Goal: Task Accomplishment & Management: Manage account settings

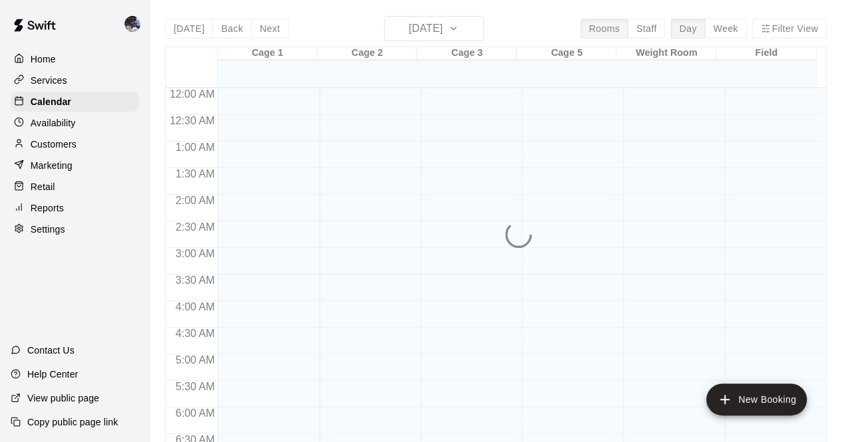
scroll to position [736, 0]
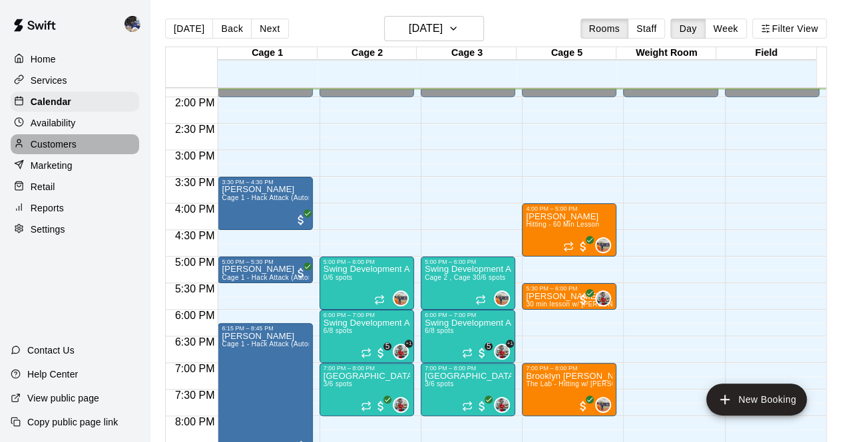
click at [65, 146] on p "Customers" at bounding box center [54, 144] width 46 height 13
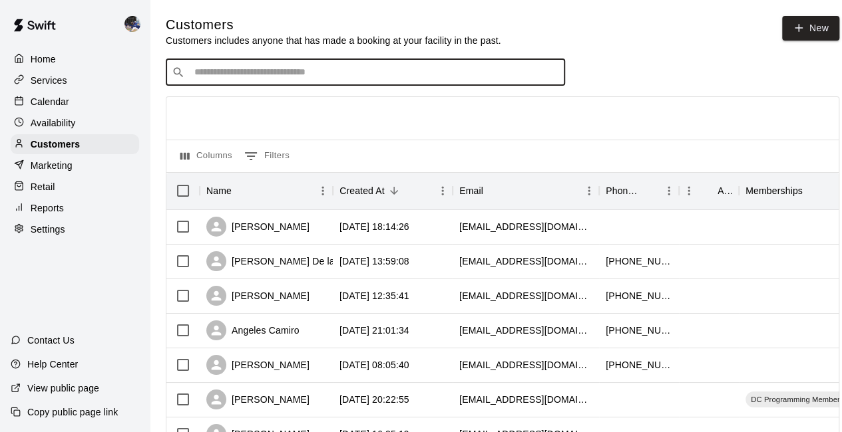
click at [237, 71] on input "Search customers by name or email" at bounding box center [374, 72] width 369 height 13
type input "******"
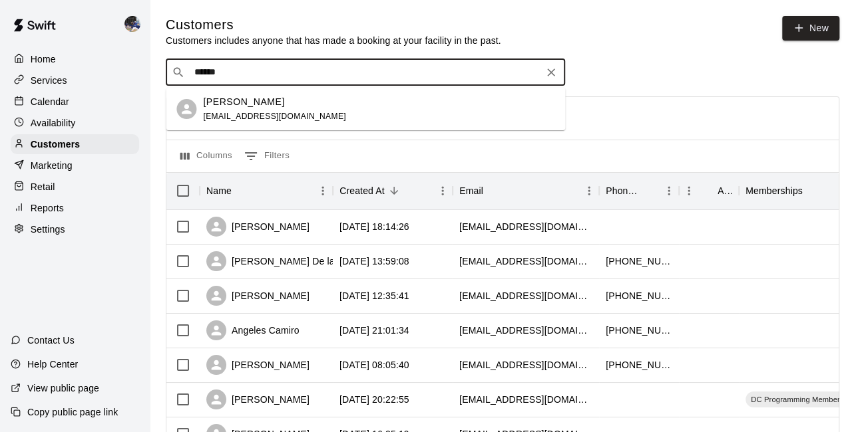
click at [295, 112] on div "Tiziana Simpson tizsimpson@gmail.com" at bounding box center [378, 109] width 351 height 29
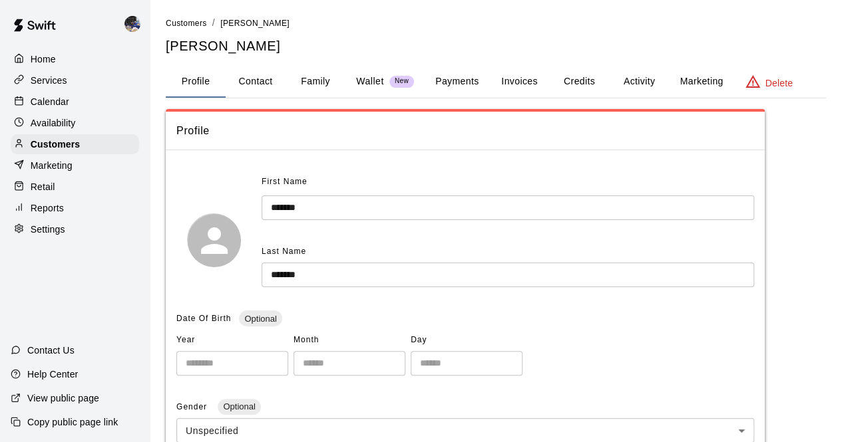
click at [623, 82] on button "Activity" at bounding box center [639, 82] width 60 height 32
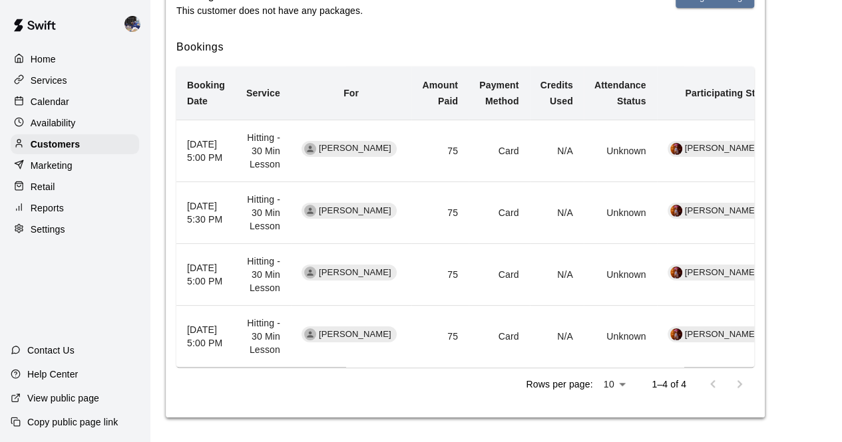
scroll to position [266, 0]
drag, startPoint x: 290, startPoint y: 289, endPoint x: 258, endPoint y: 249, distance: 51.6
click at [258, 249] on td "Hitting - 30 Min Lesson" at bounding box center [262, 274] width 55 height 62
click at [261, 251] on td "Hitting - 30 Min Lesson" at bounding box center [262, 274] width 55 height 62
drag, startPoint x: 257, startPoint y: 259, endPoint x: 295, endPoint y: 284, distance: 45.2
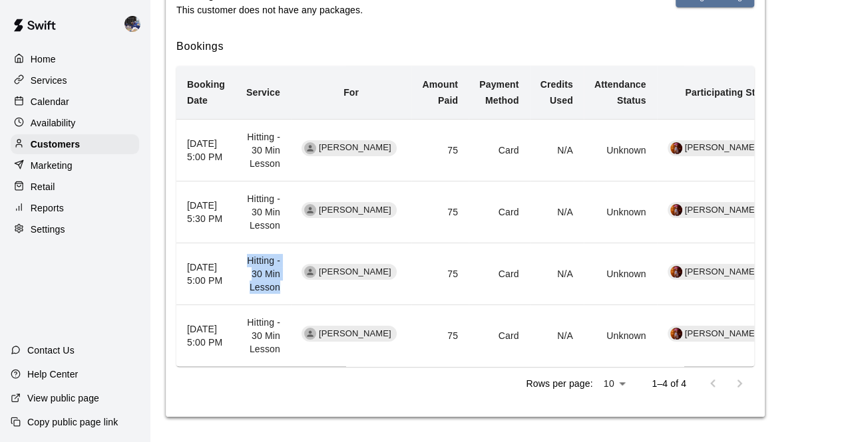
click at [291, 293] on td "Hitting - 30 Min Lesson" at bounding box center [262, 274] width 55 height 62
click at [291, 284] on td "Hitting - 30 Min Lesson" at bounding box center [262, 274] width 55 height 62
drag, startPoint x: 293, startPoint y: 284, endPoint x: 258, endPoint y: 246, distance: 51.3
click at [258, 246] on td "Hitting - 30 Min Lesson" at bounding box center [262, 274] width 55 height 62
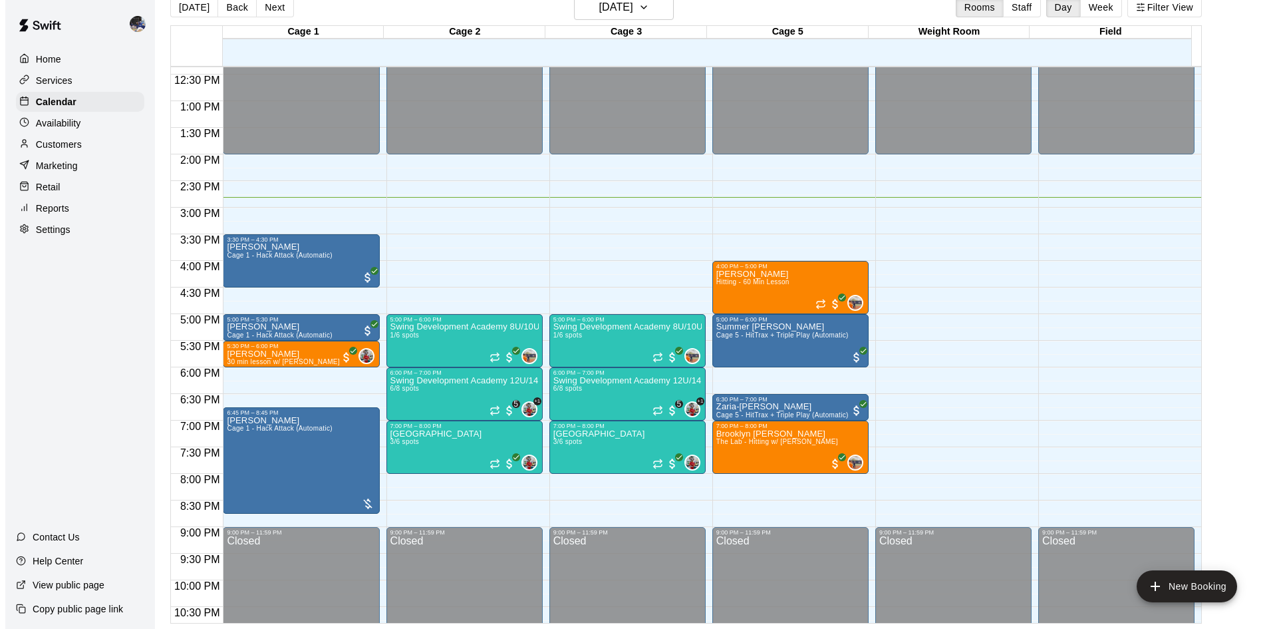
scroll to position [657, 0]
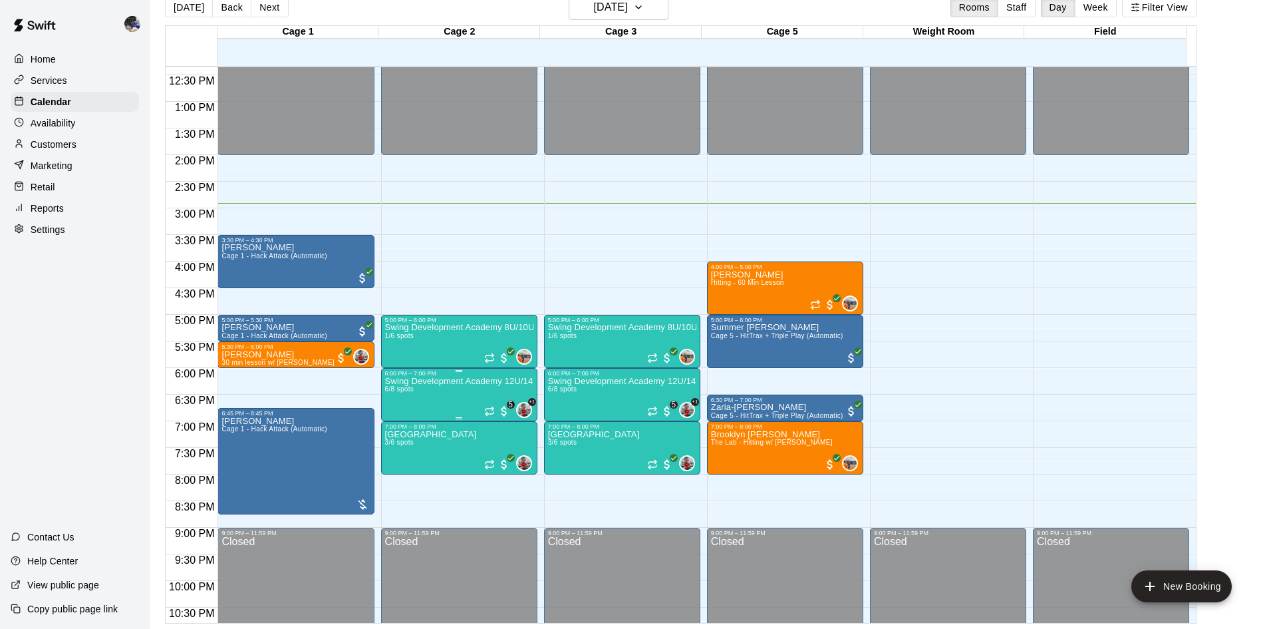
click at [469, 381] on p "Swing Development Academy 12U/14U" at bounding box center [459, 381] width 148 height 0
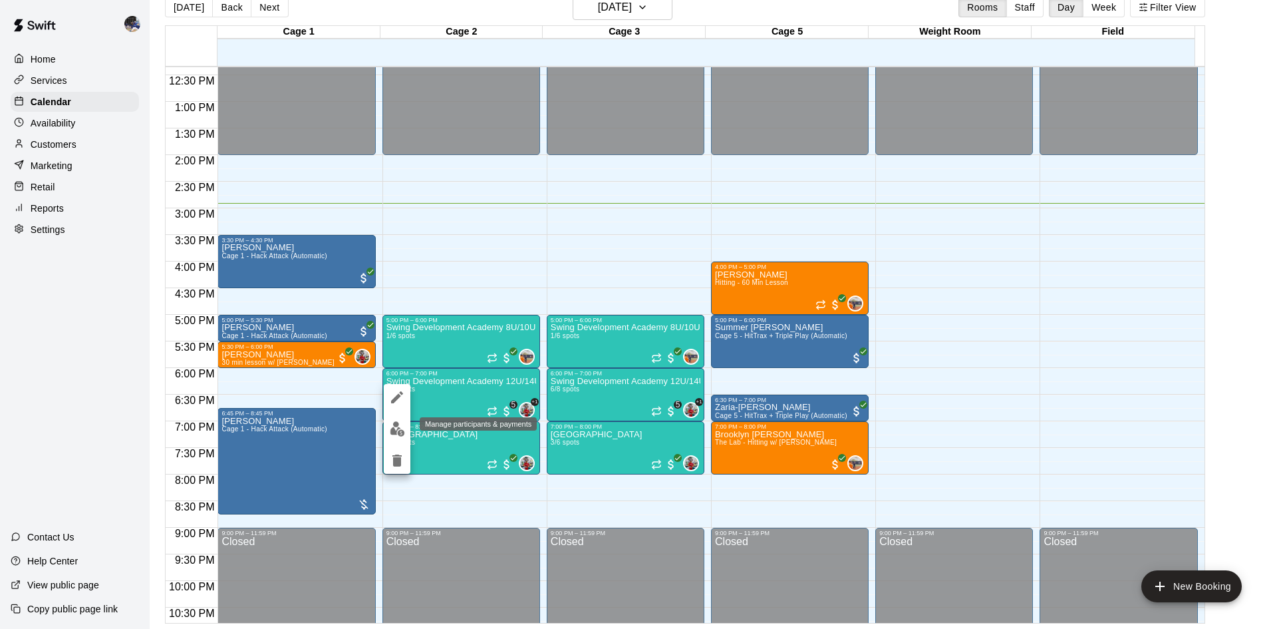
click at [398, 430] on img "edit" at bounding box center [397, 428] width 15 height 15
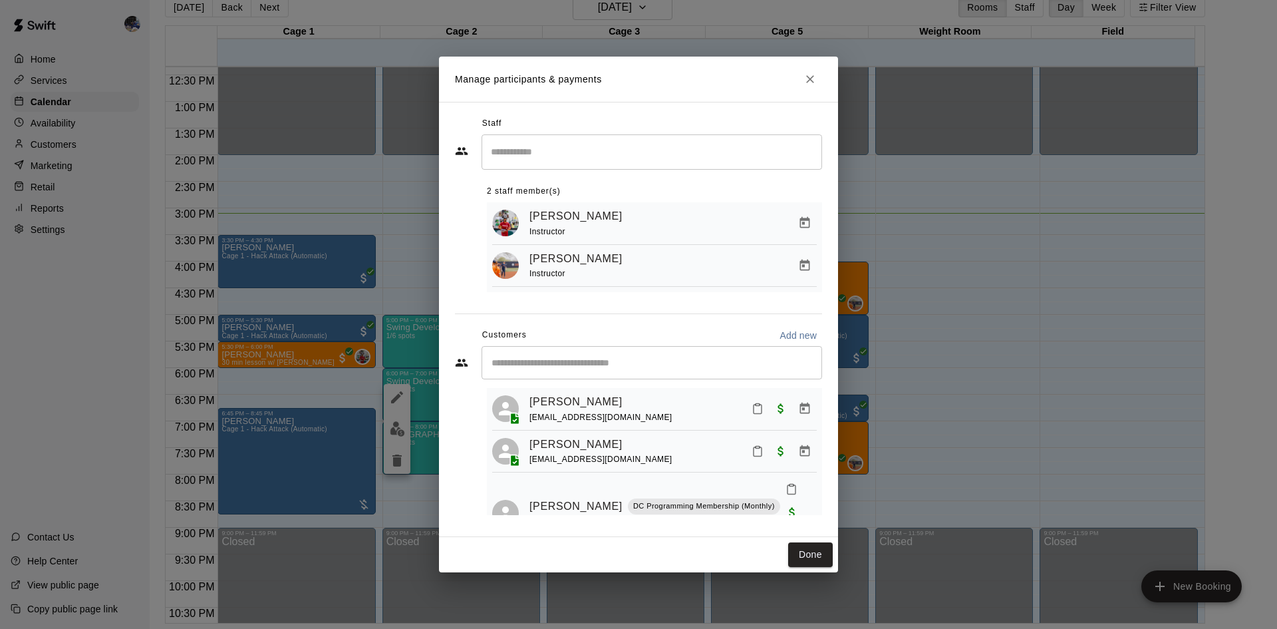
scroll to position [0, 0]
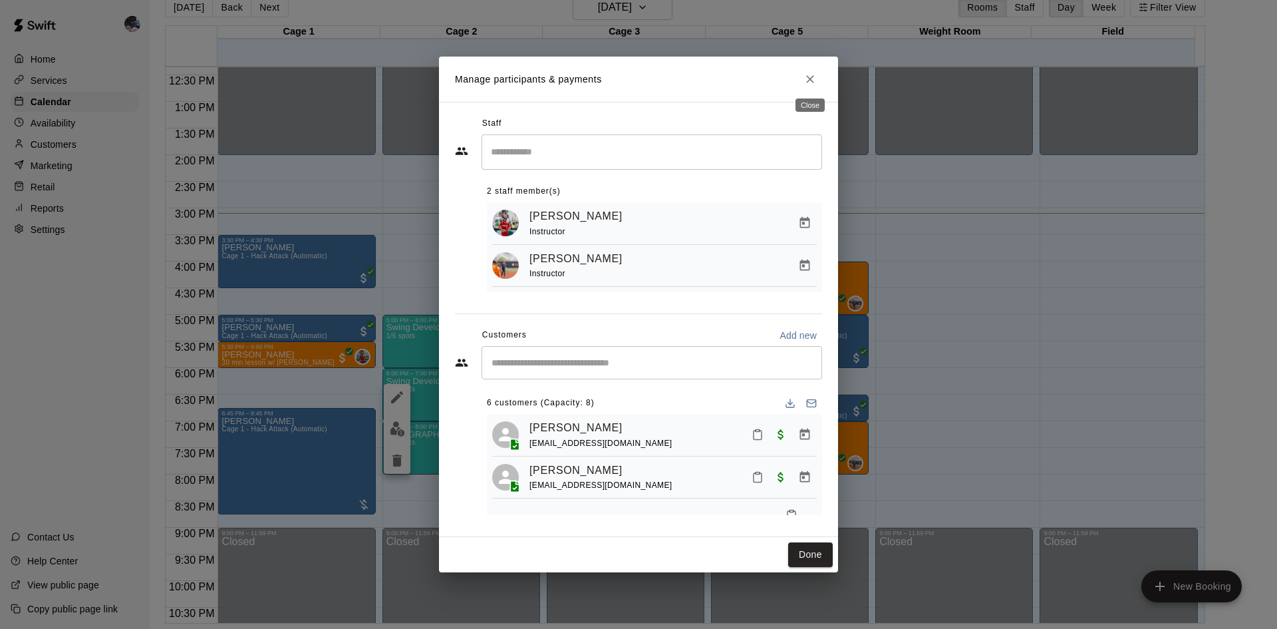
click at [807, 82] on icon "Close" at bounding box center [810, 79] width 13 height 13
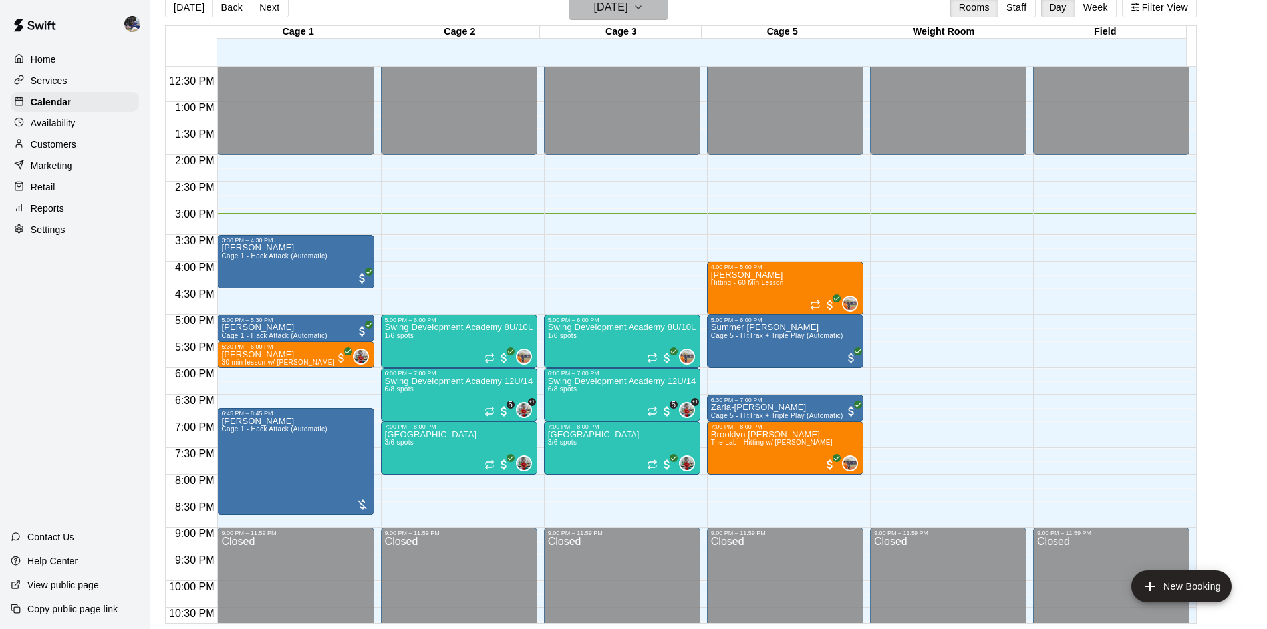
click at [620, 10] on h6 "[DATE]" at bounding box center [611, 7] width 34 height 19
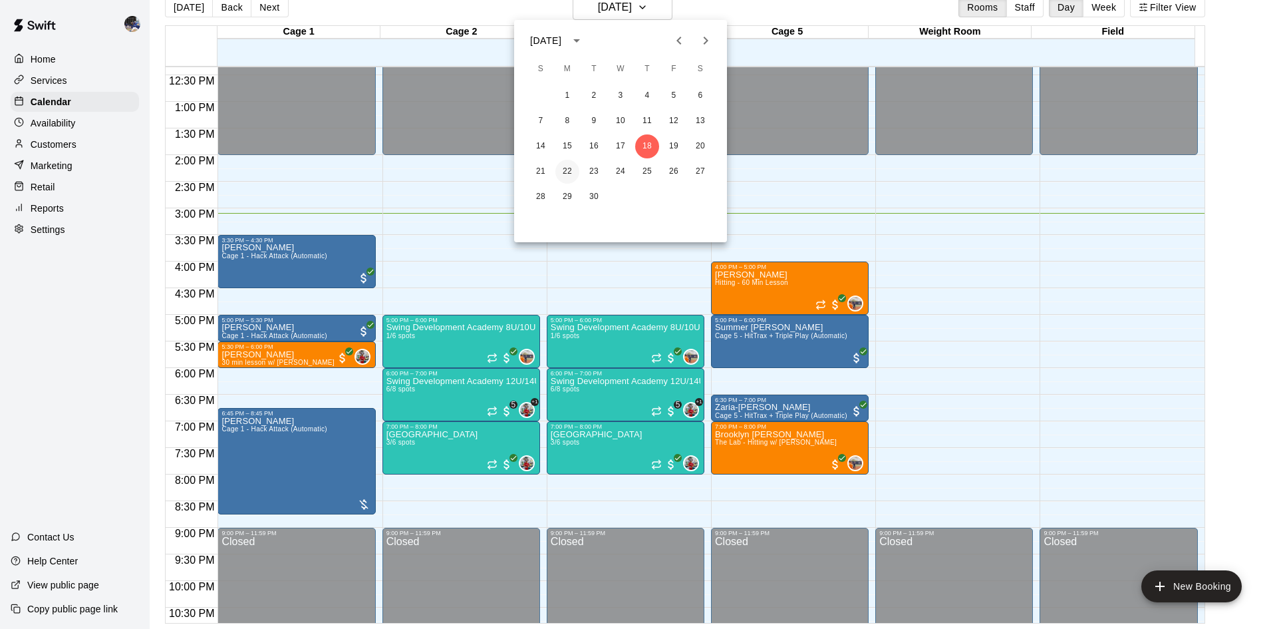
click at [560, 171] on button "22" at bounding box center [567, 172] width 24 height 24
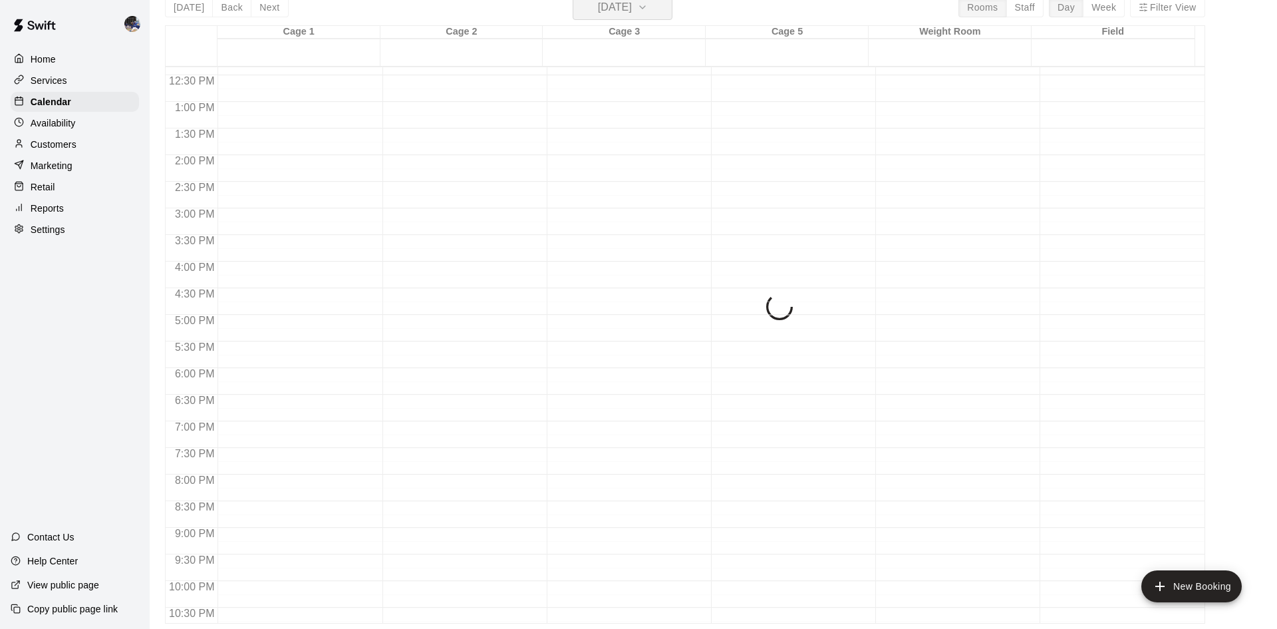
scroll to position [16, 0]
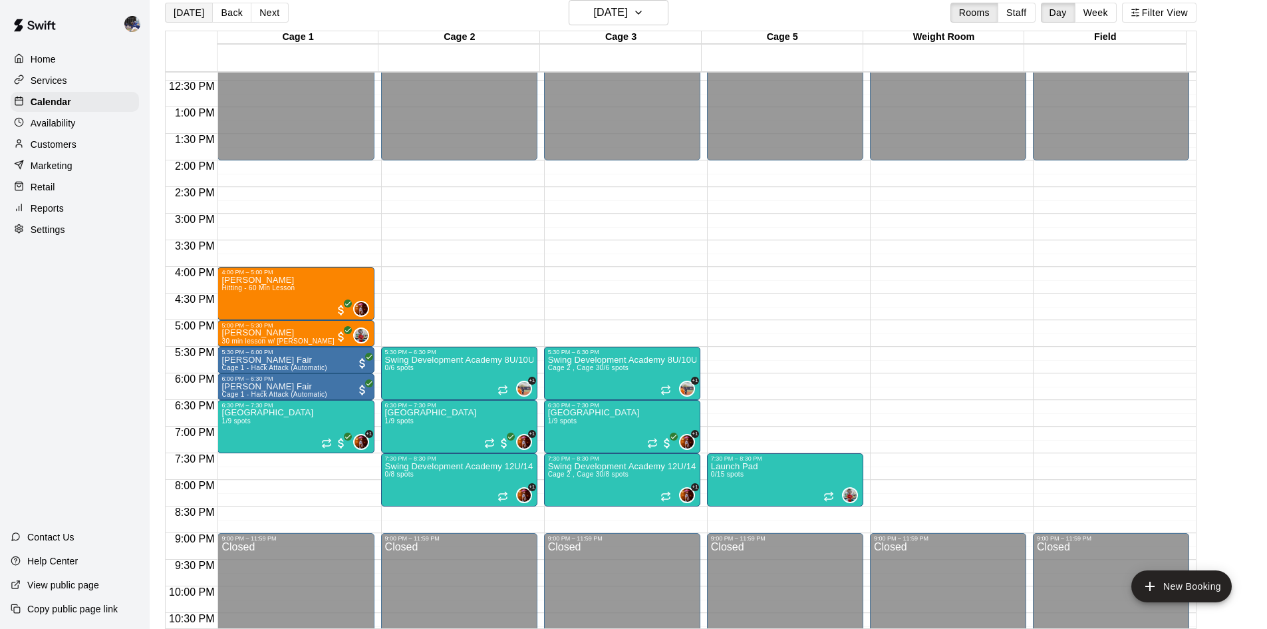
click at [198, 7] on button "[DATE]" at bounding box center [189, 13] width 48 height 20
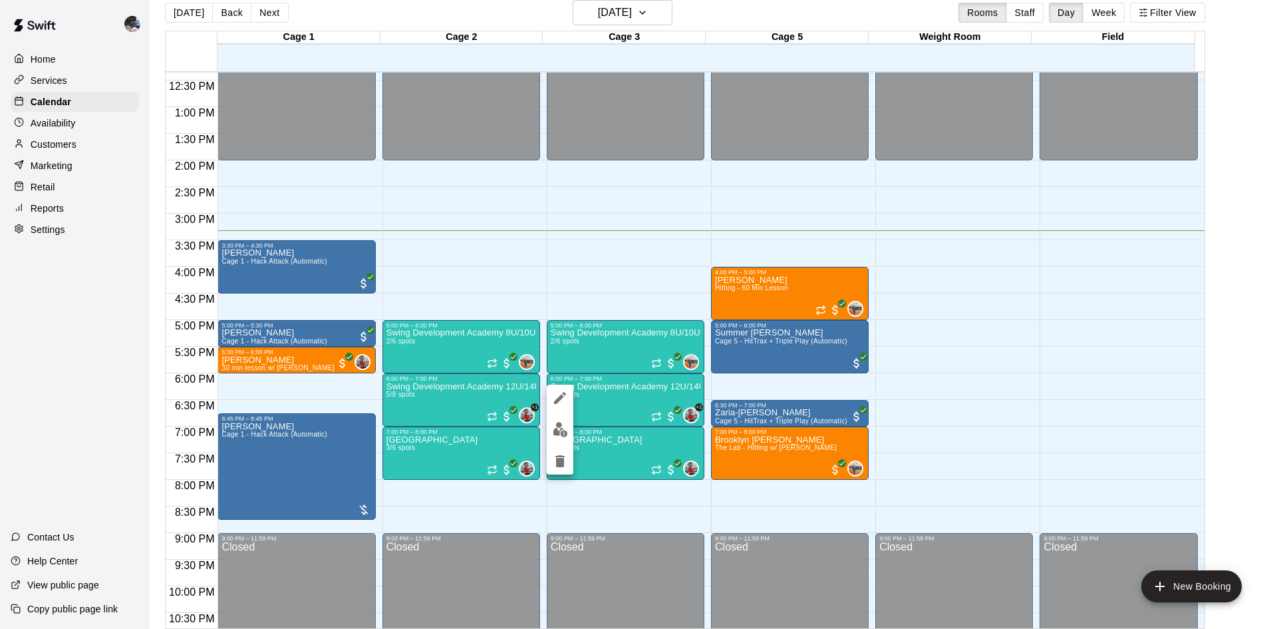
click at [560, 422] on img "edit" at bounding box center [560, 429] width 15 height 15
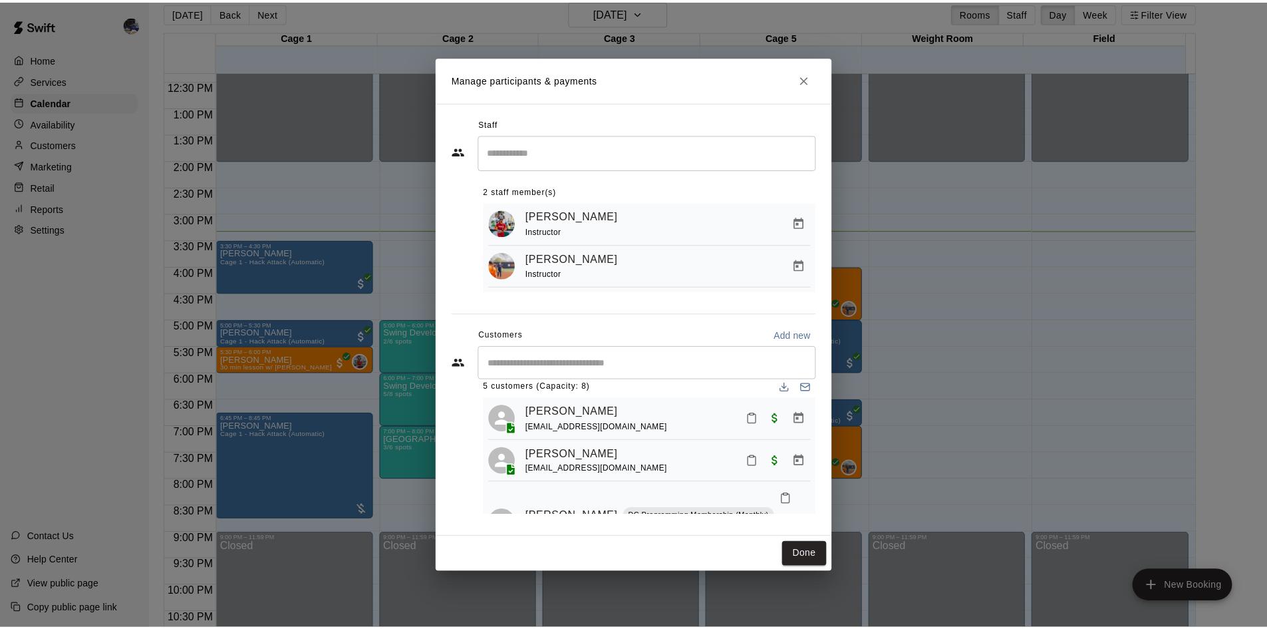
scroll to position [15, 0]
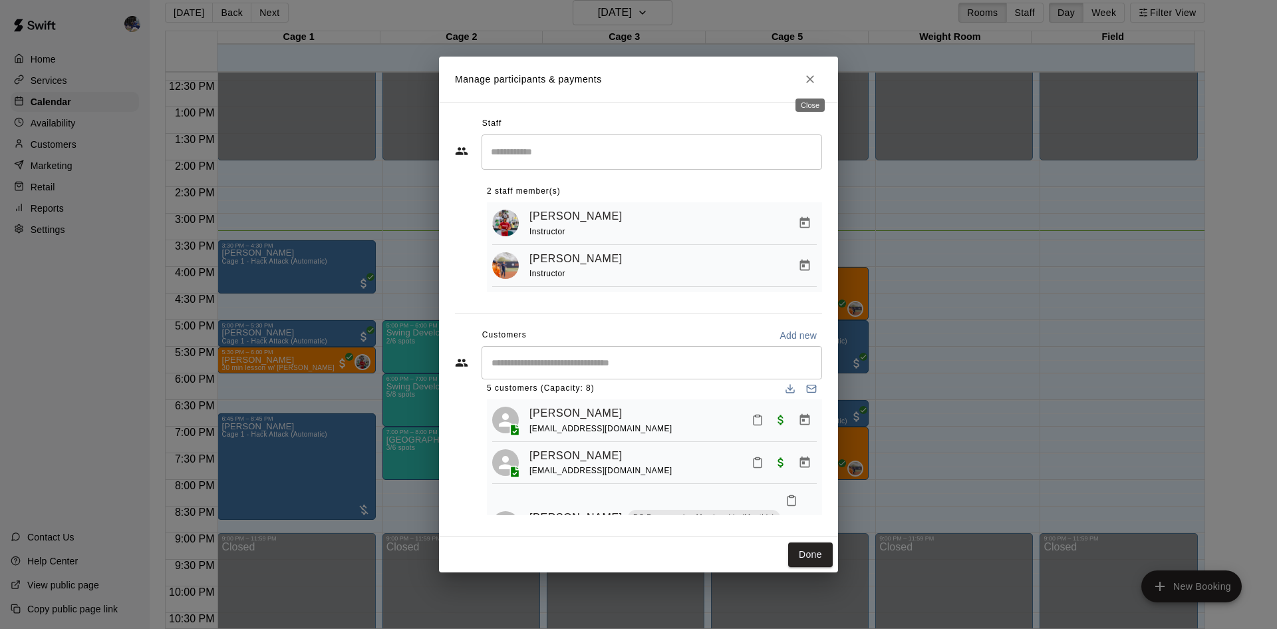
click at [805, 82] on icon "Close" at bounding box center [810, 79] width 13 height 13
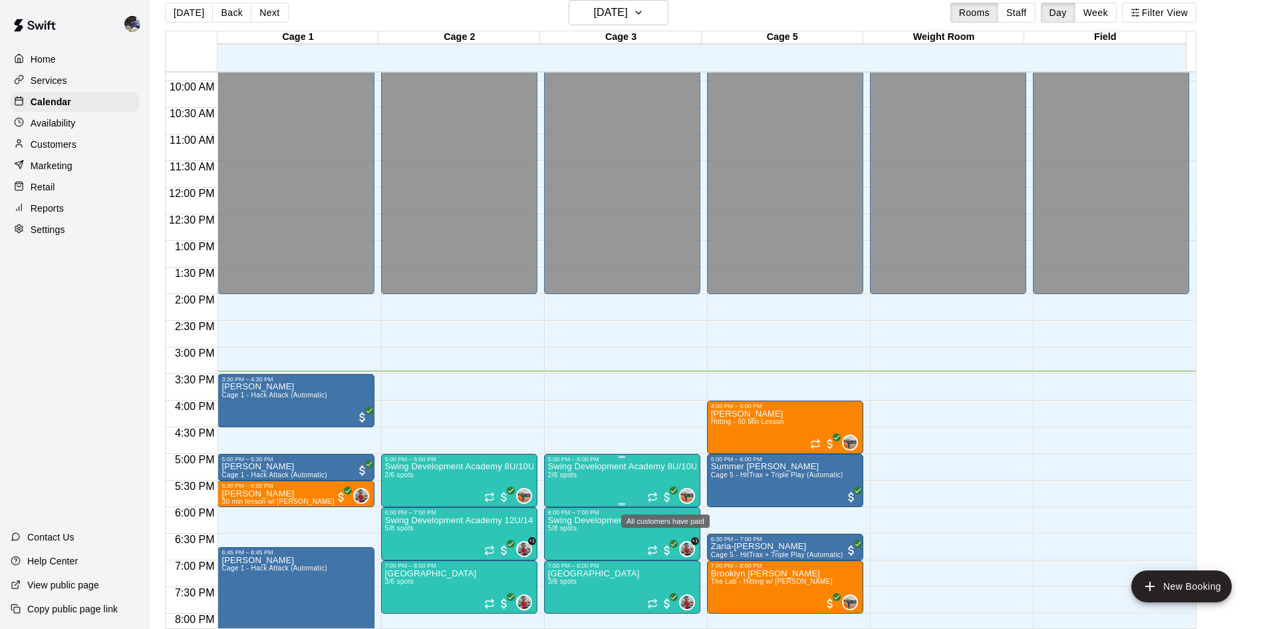
scroll to position [524, 0]
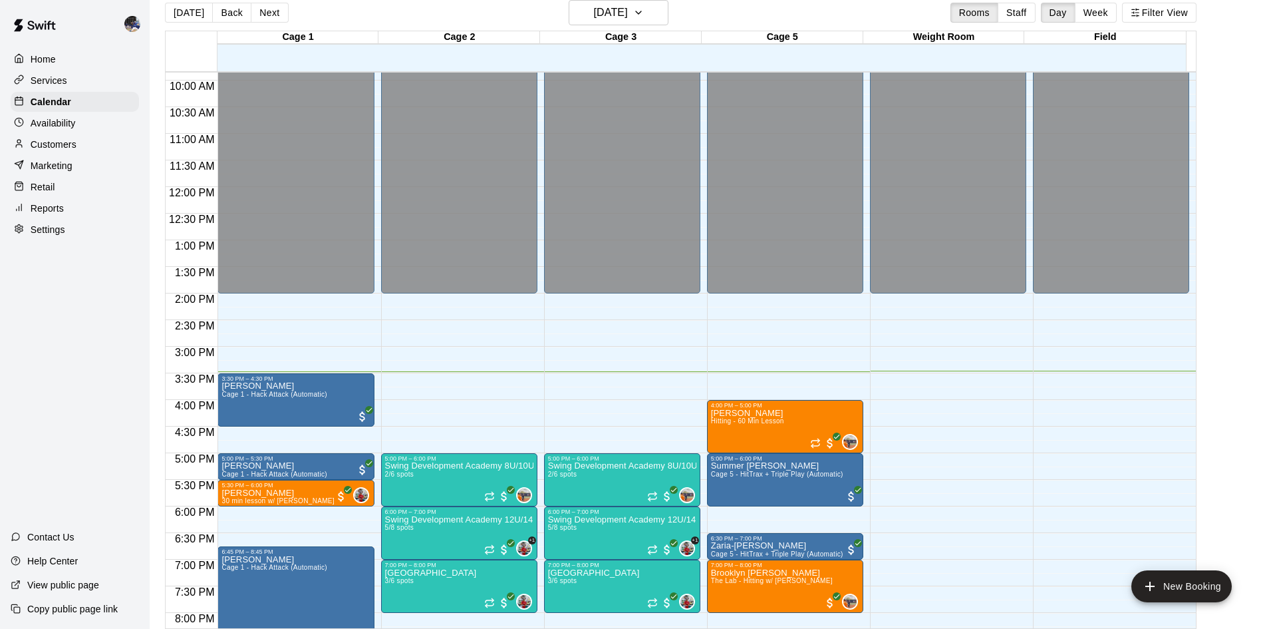
click at [59, 79] on p "Services" at bounding box center [49, 80] width 37 height 13
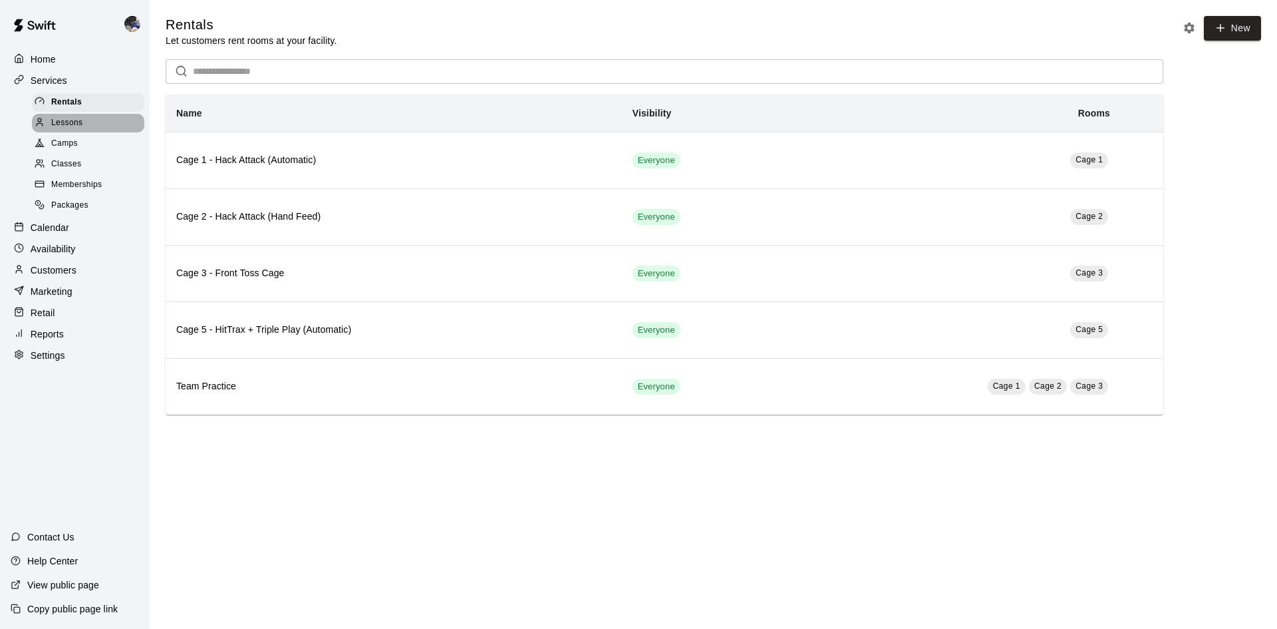
click at [69, 122] on span "Lessons" at bounding box center [67, 122] width 32 height 13
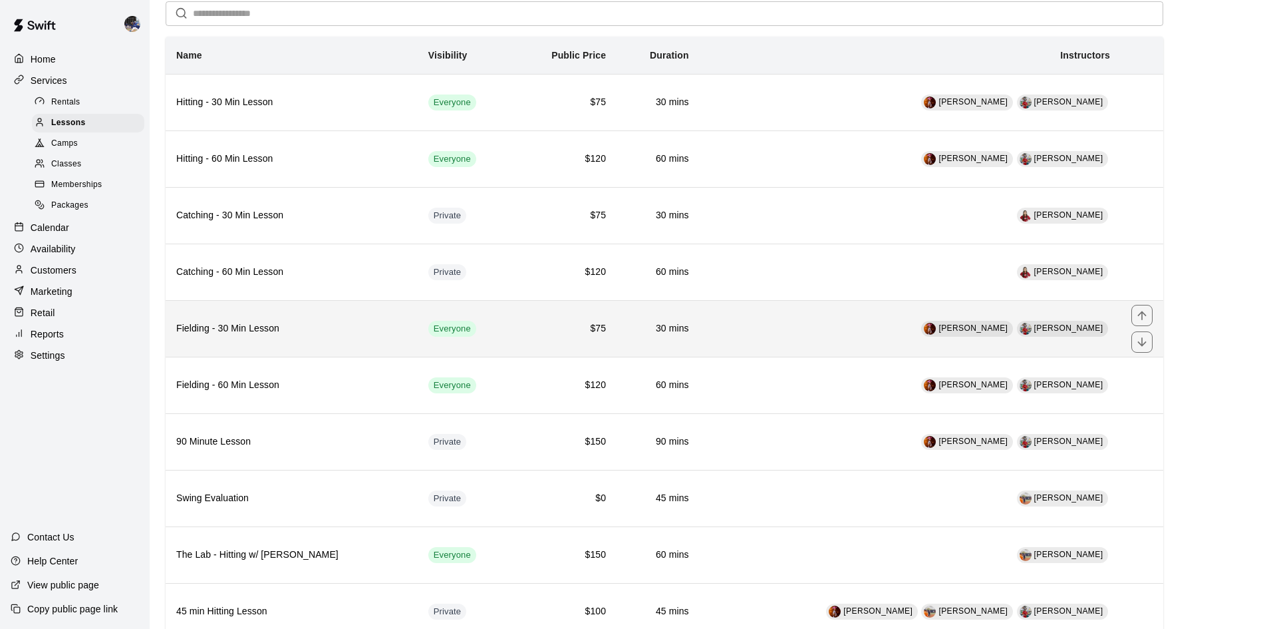
scroll to position [164, 0]
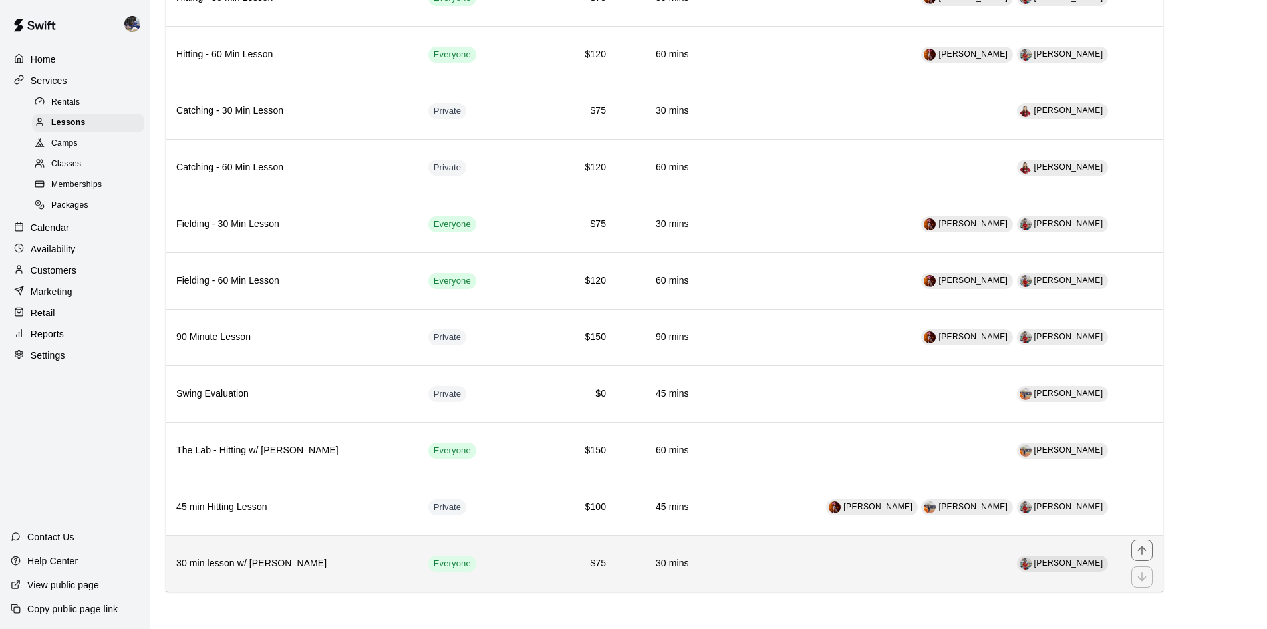
click at [287, 442] on h6 "30 min lesson w/ [PERSON_NAME]" at bounding box center [291, 563] width 231 height 15
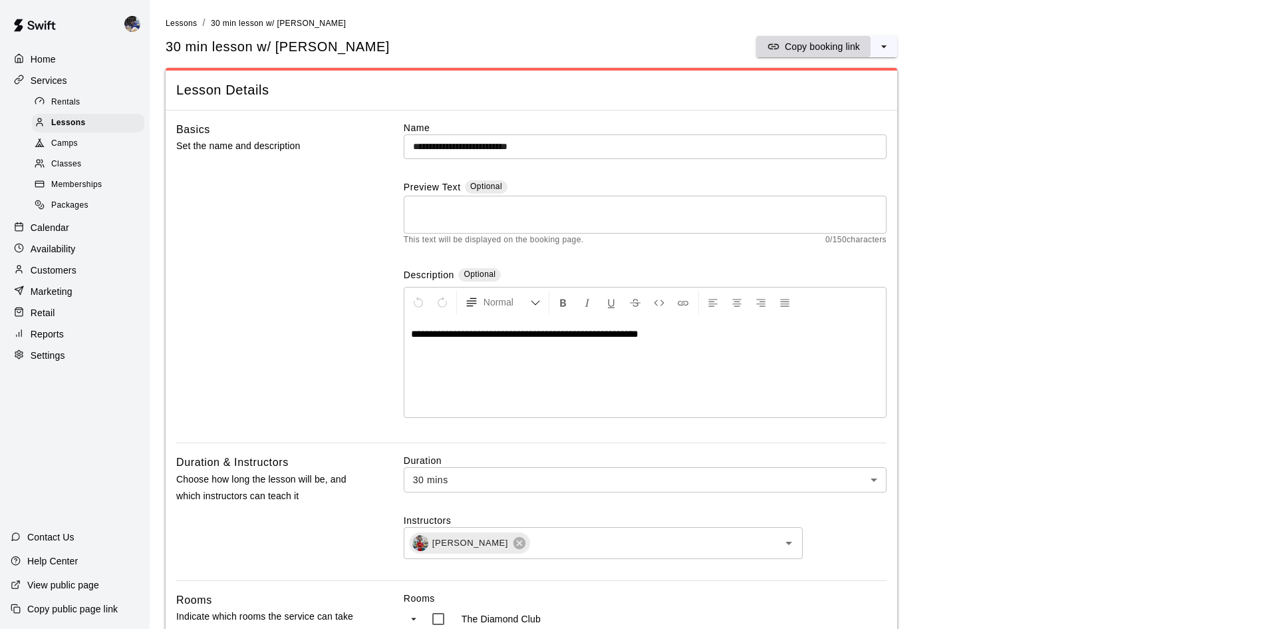
click at [822, 48] on p "Copy booking link" at bounding box center [822, 46] width 75 height 13
click at [59, 233] on p "Calendar" at bounding box center [50, 227] width 39 height 13
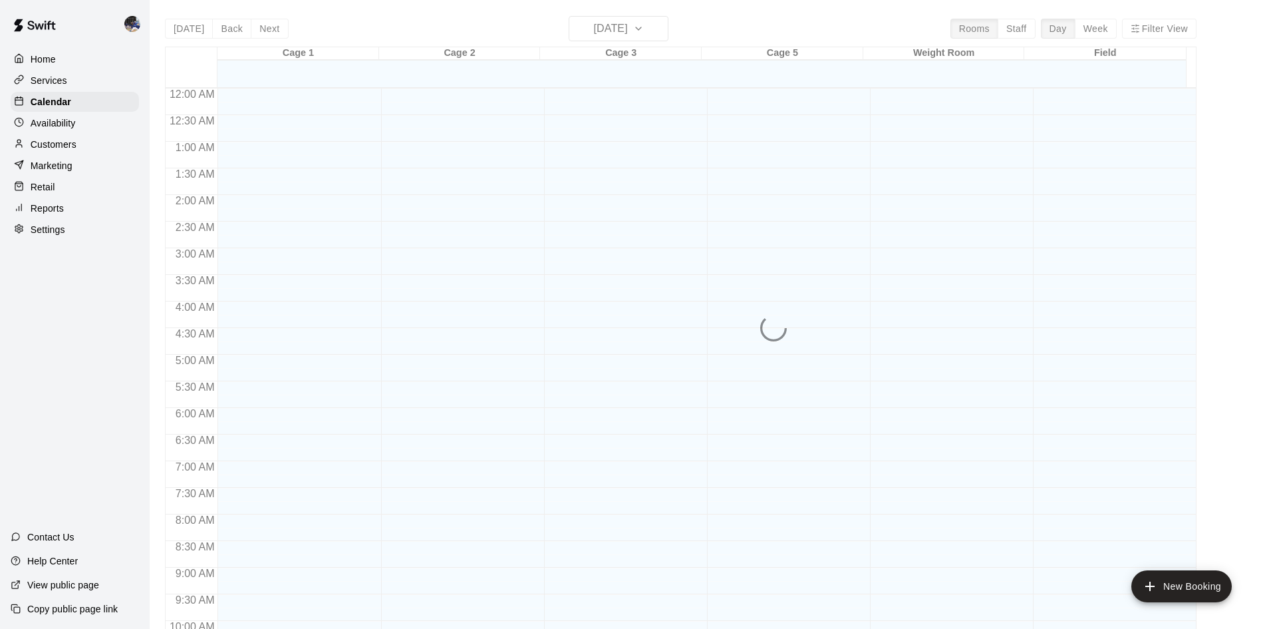
scroll to position [682, 0]
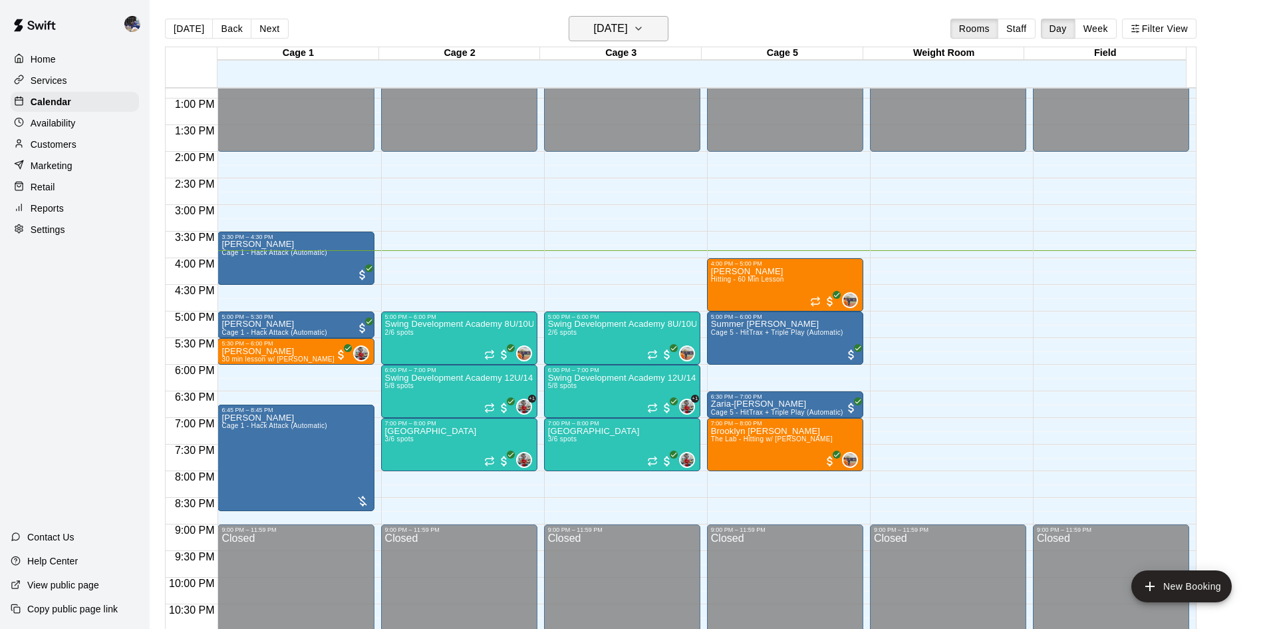
click at [594, 33] on h6 "[DATE]" at bounding box center [611, 28] width 34 height 19
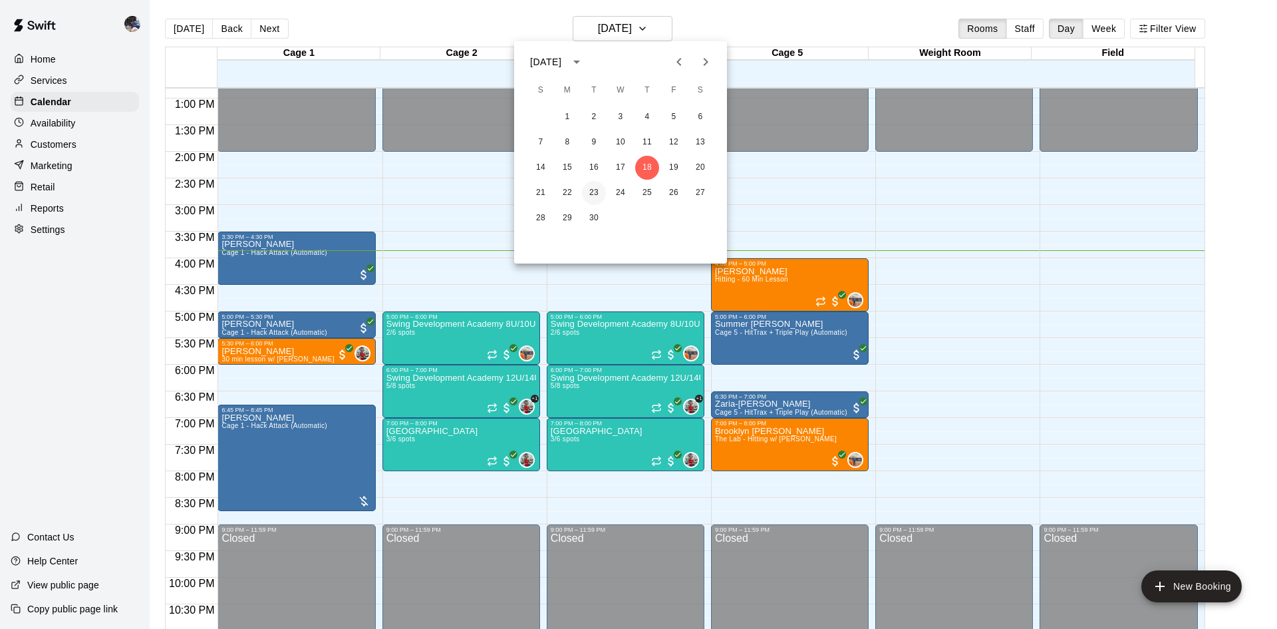
click at [599, 196] on button "23" at bounding box center [594, 193] width 24 height 24
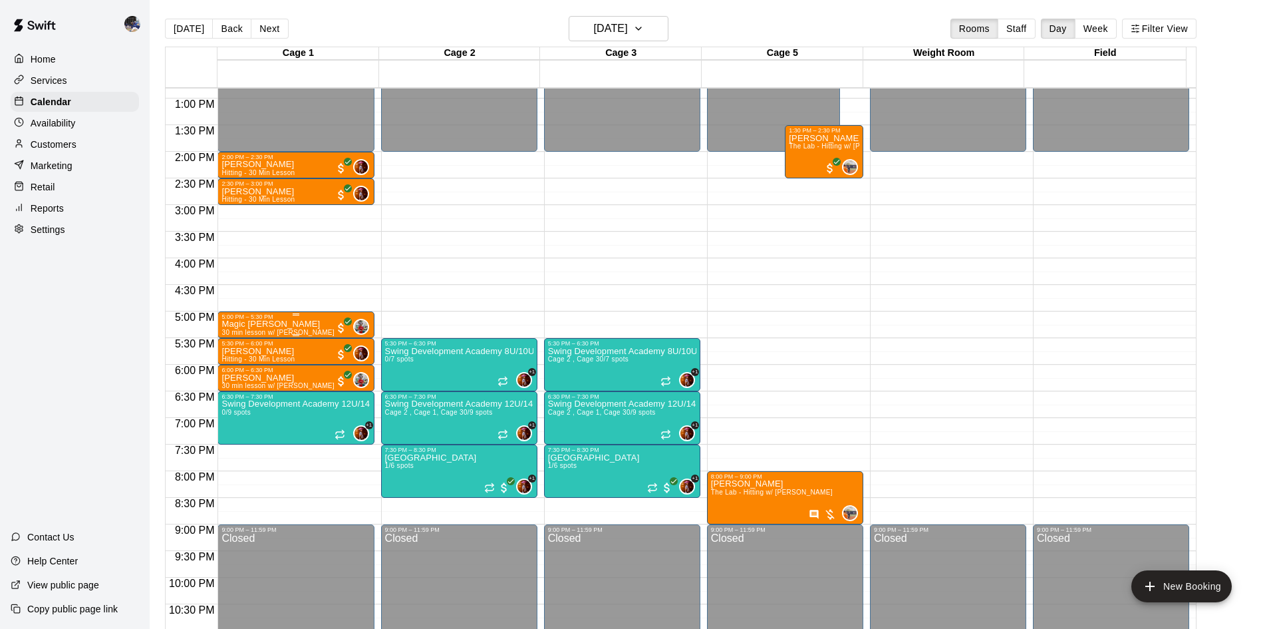
click at [287, 323] on div "Magic [PERSON_NAME] 30 min lesson w/ [PERSON_NAME]" at bounding box center [278, 634] width 113 height 629
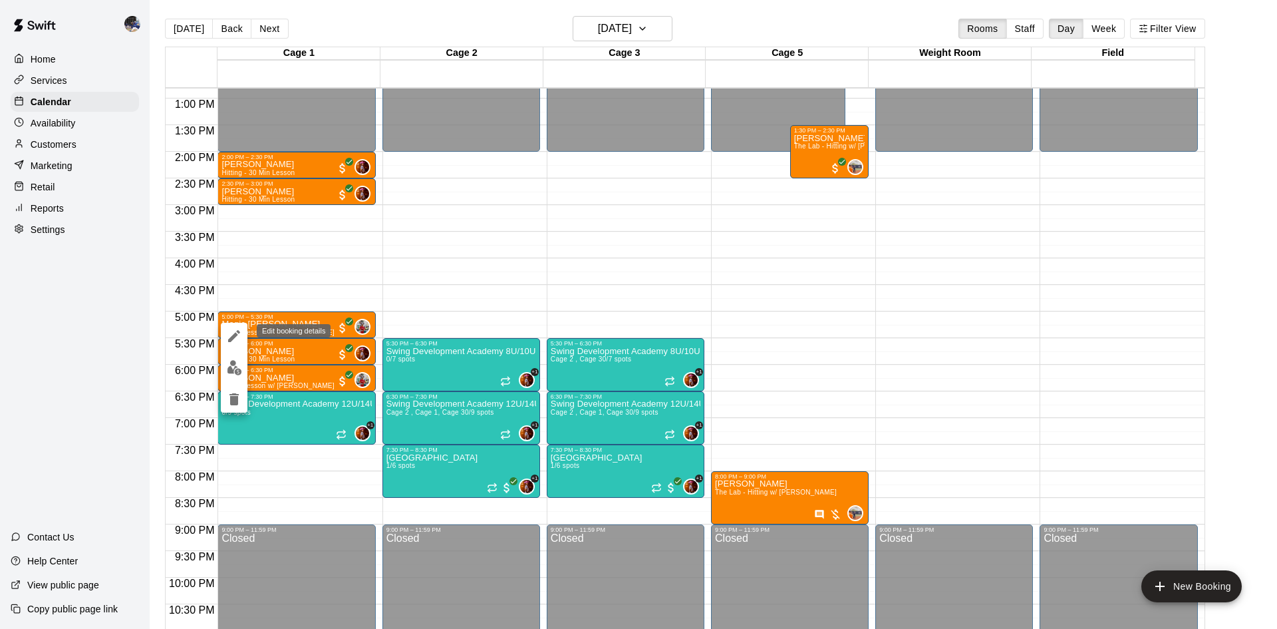
click at [236, 340] on icon "edit" at bounding box center [234, 336] width 16 height 16
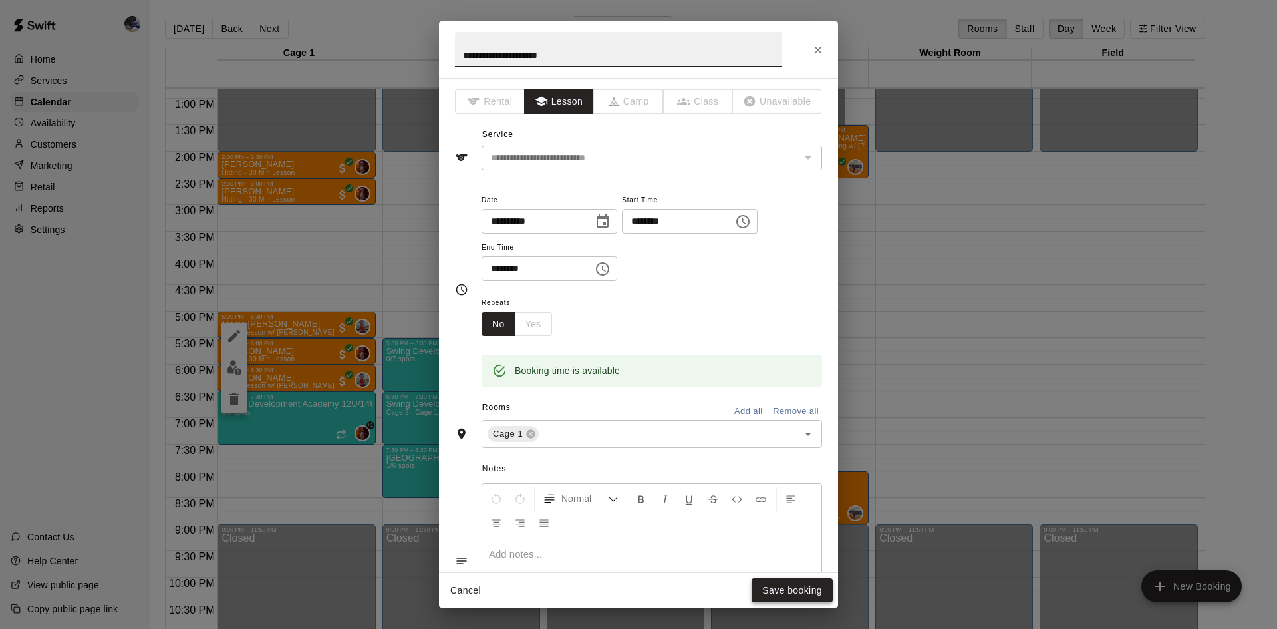
type input "**********"
click at [797, 442] on button "Save booking" at bounding box center [792, 590] width 81 height 25
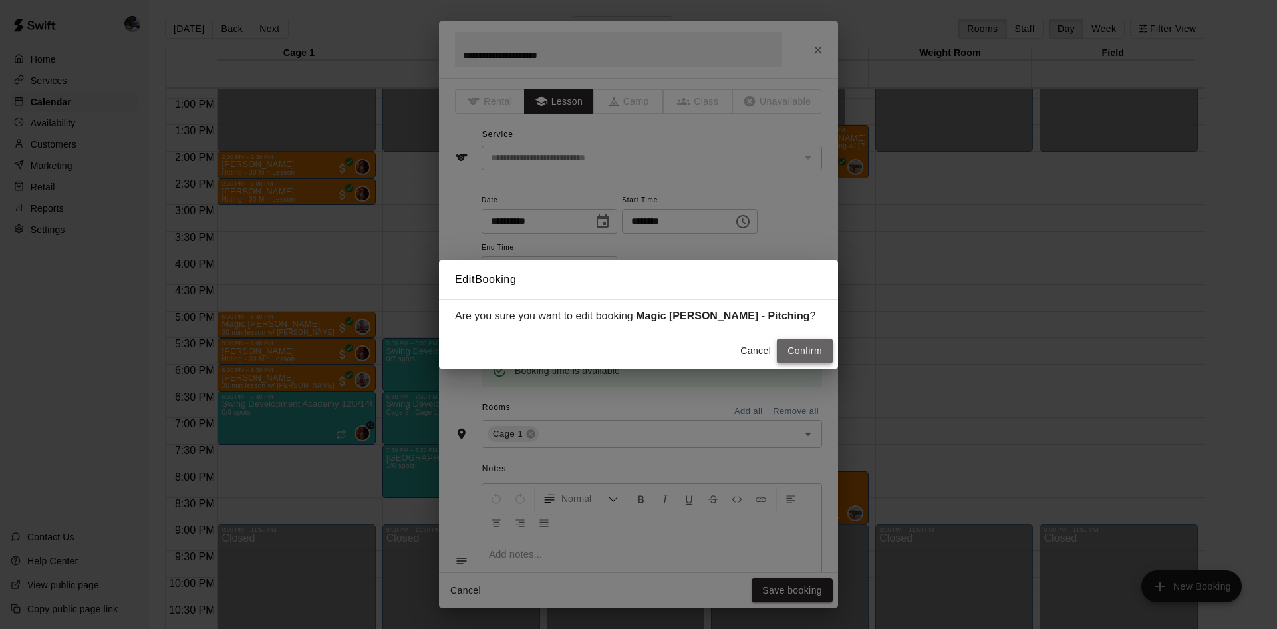
click at [809, 351] on button "Confirm" at bounding box center [805, 351] width 56 height 25
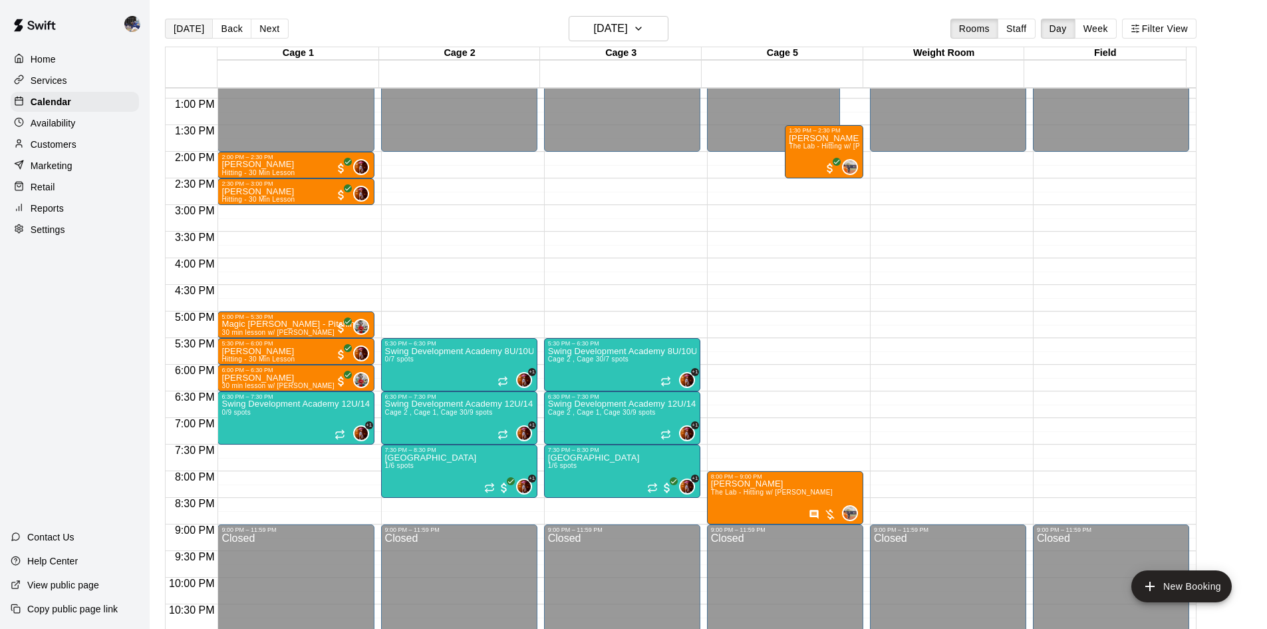
click at [194, 31] on button "[DATE]" at bounding box center [189, 29] width 48 height 20
